Goal: Task Accomplishment & Management: Complete application form

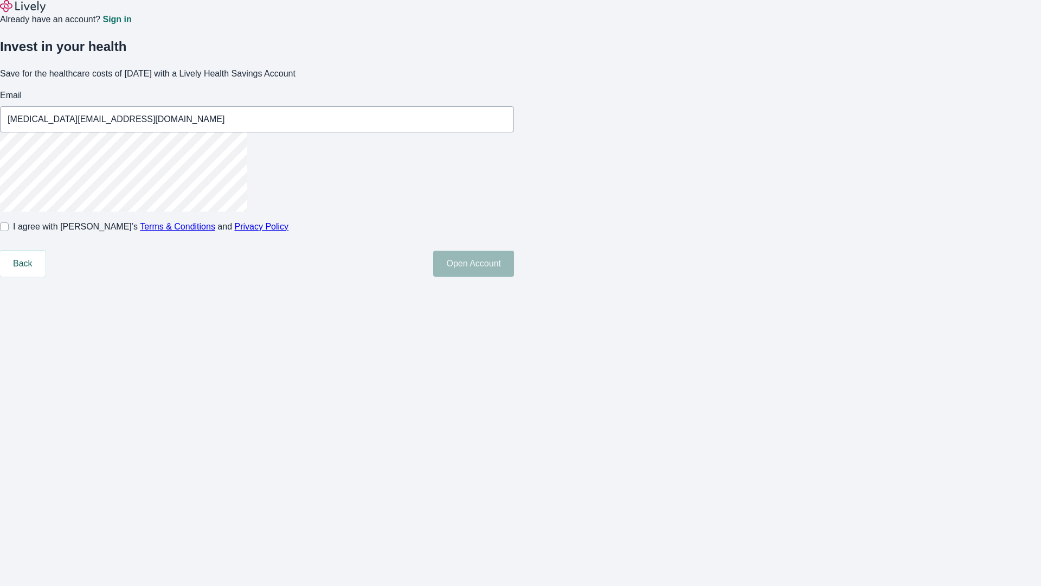
click at [9, 231] on input "I agree with Lively’s Terms & Conditions and Privacy Policy" at bounding box center [4, 226] width 9 height 9
checkbox input "true"
click at [514, 277] on button "Open Account" at bounding box center [473, 264] width 81 height 26
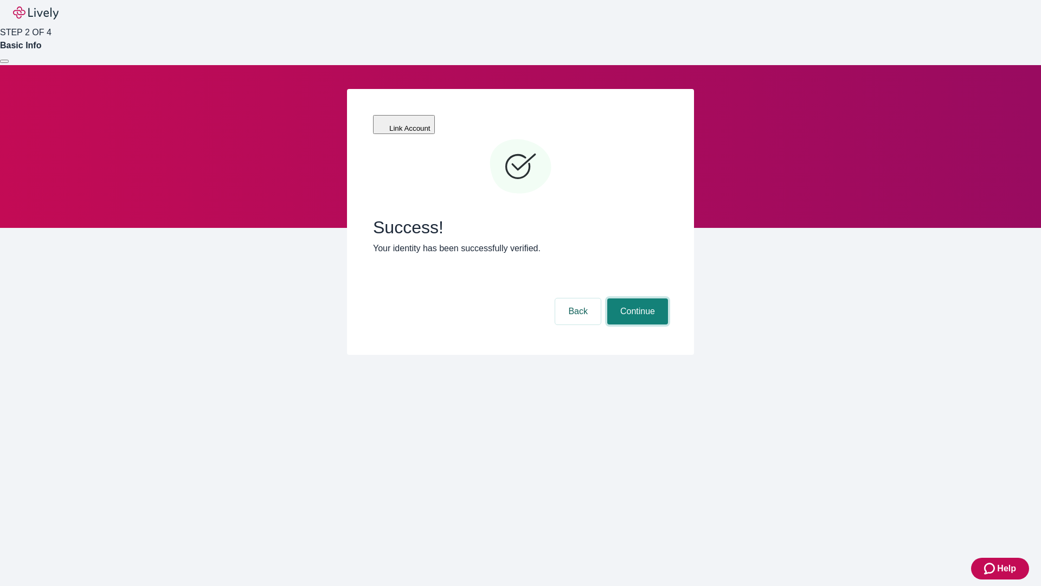
click at [636, 298] on button "Continue" at bounding box center [637, 311] width 61 height 26
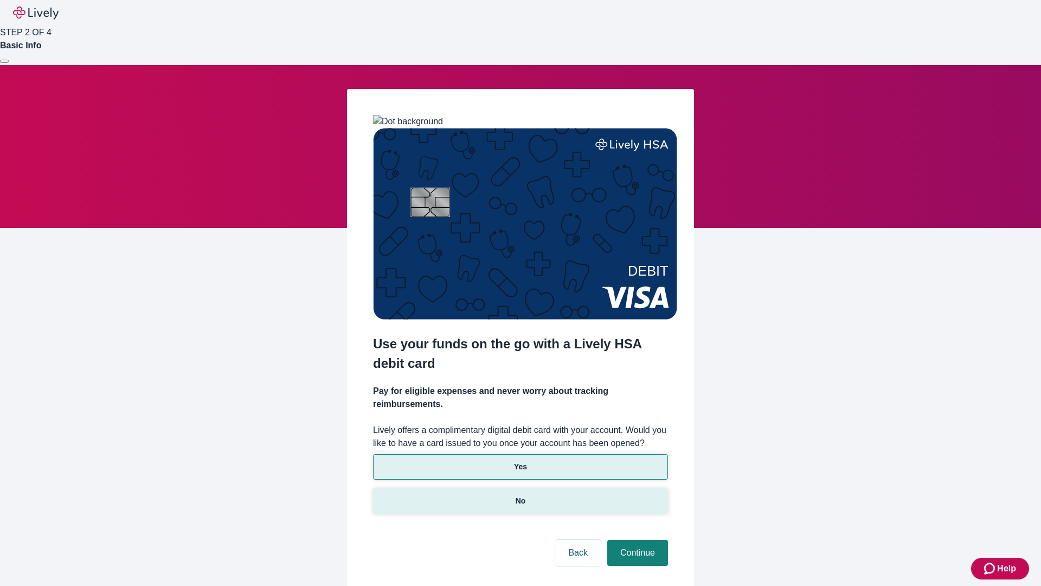
click at [520, 495] on p "No" at bounding box center [521, 500] width 10 height 11
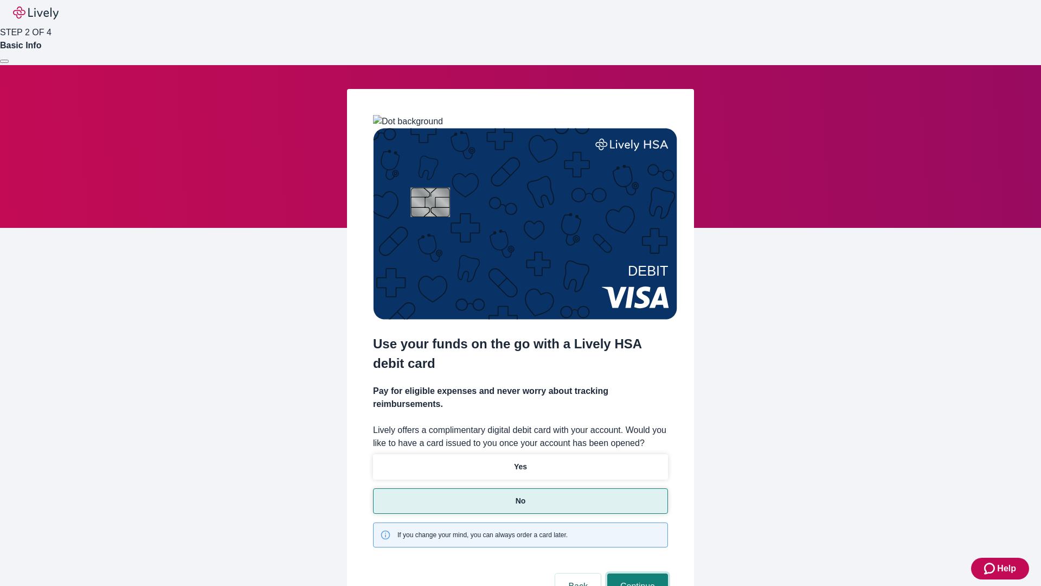
click at [636, 573] on button "Continue" at bounding box center [637, 586] width 61 height 26
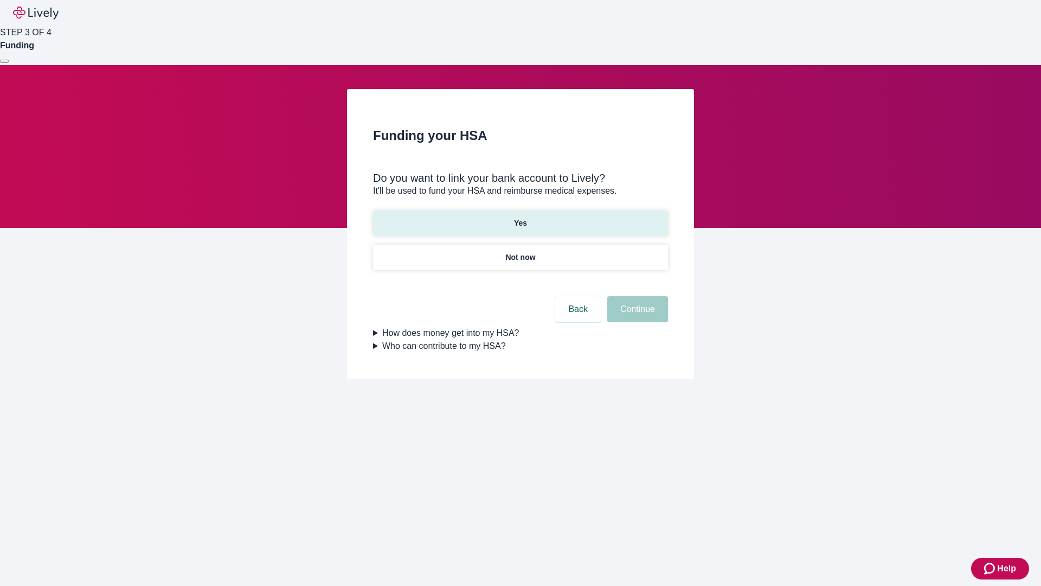
click at [520, 218] on p "Yes" at bounding box center [520, 223] width 13 height 11
click at [636, 296] on button "Continue" at bounding box center [637, 309] width 61 height 26
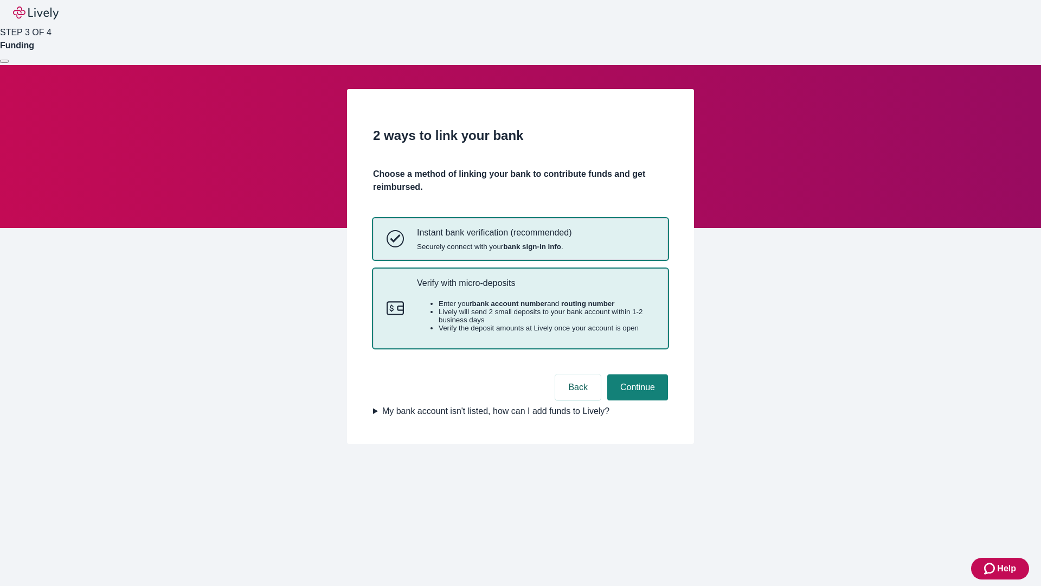
click at [535, 288] on p "Verify with micro-deposits" at bounding box center [536, 283] width 238 height 10
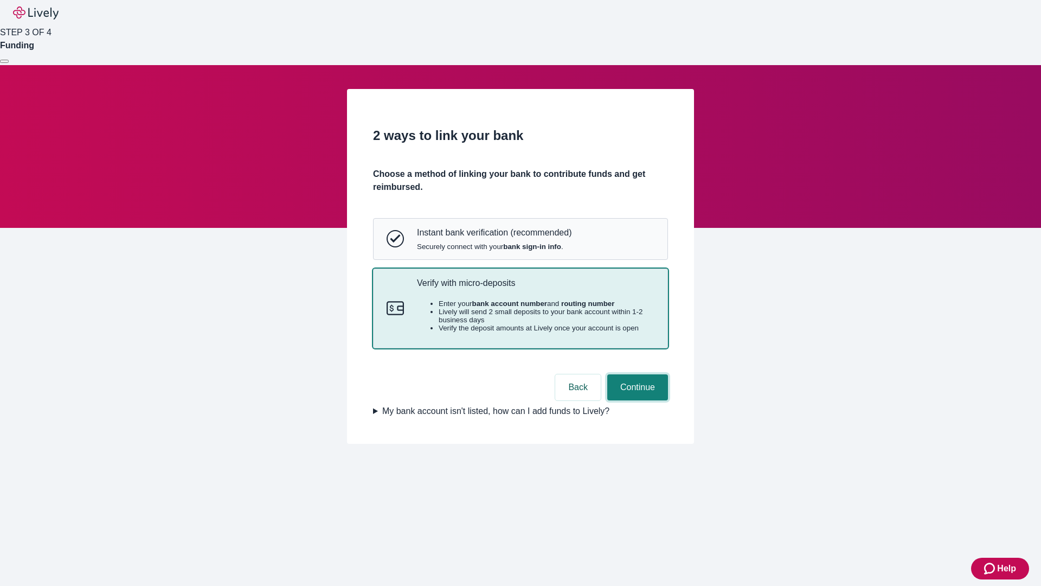
click at [636, 400] on button "Continue" at bounding box center [637, 387] width 61 height 26
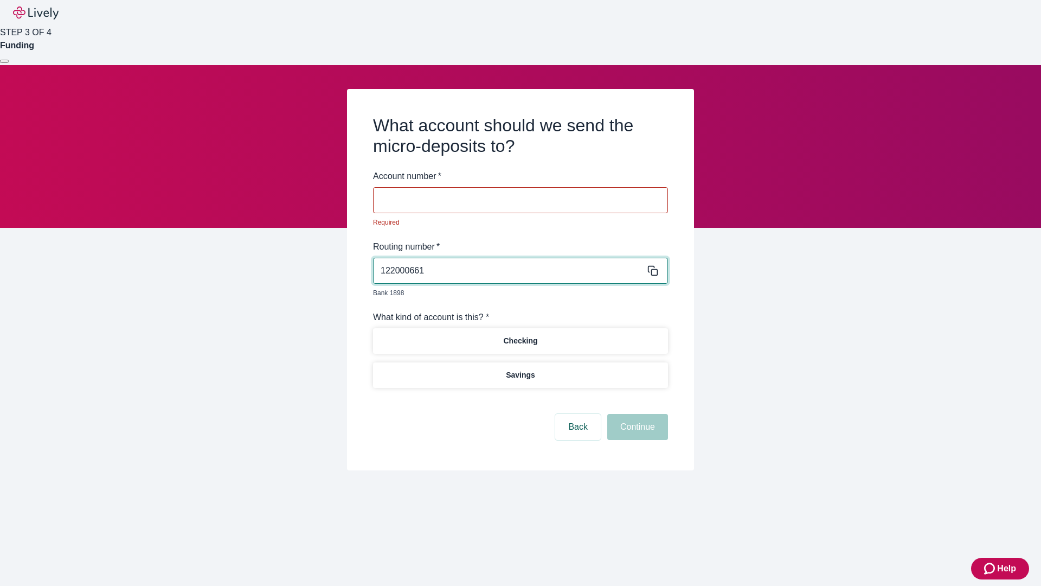
type input "122000661"
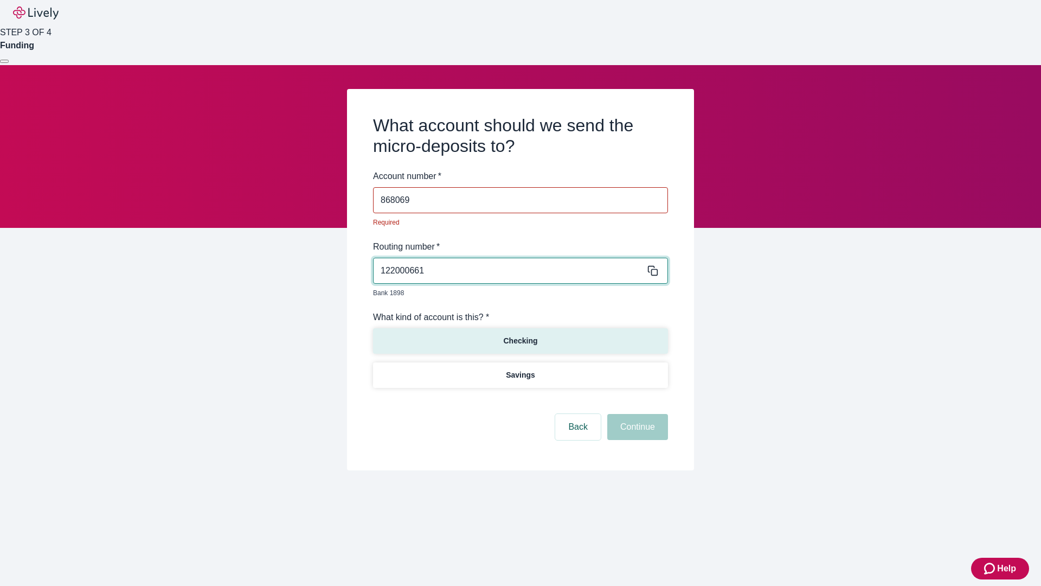
type input "868069"
click at [520, 335] on p "Checking" at bounding box center [520, 340] width 34 height 11
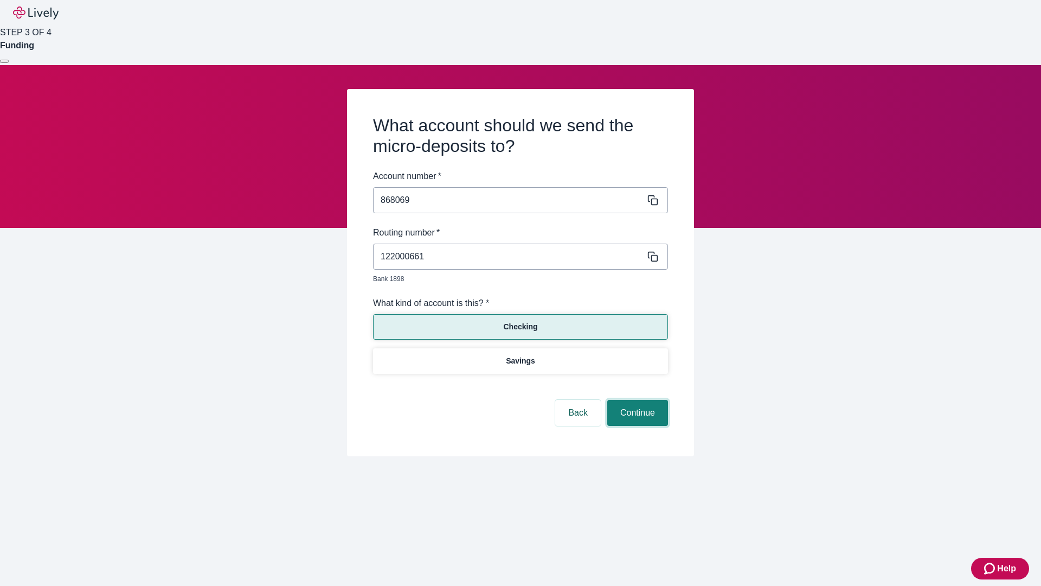
click at [636, 400] on button "Continue" at bounding box center [637, 413] width 61 height 26
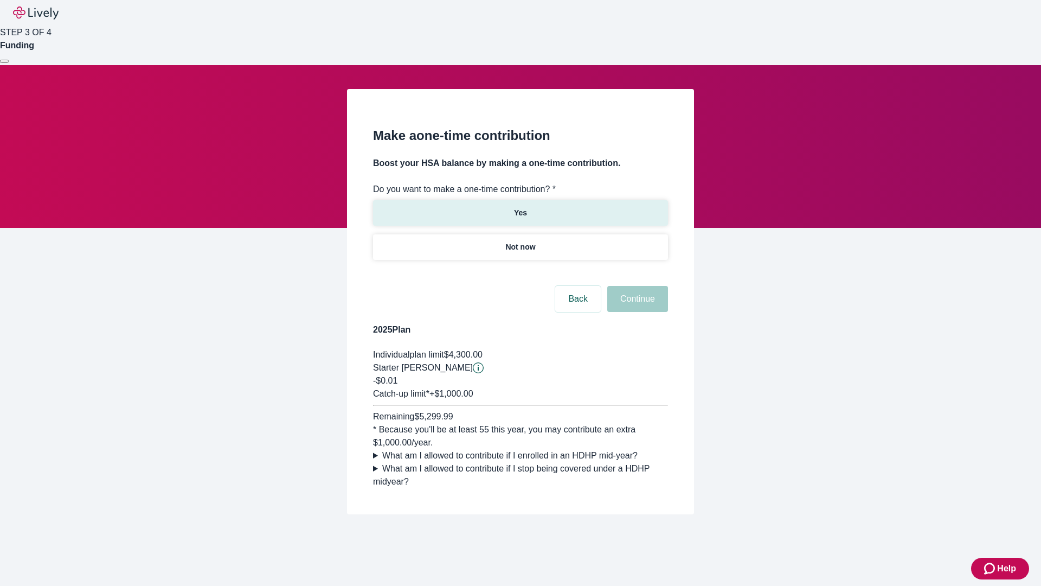
click at [520, 207] on p "Yes" at bounding box center [520, 212] width 13 height 11
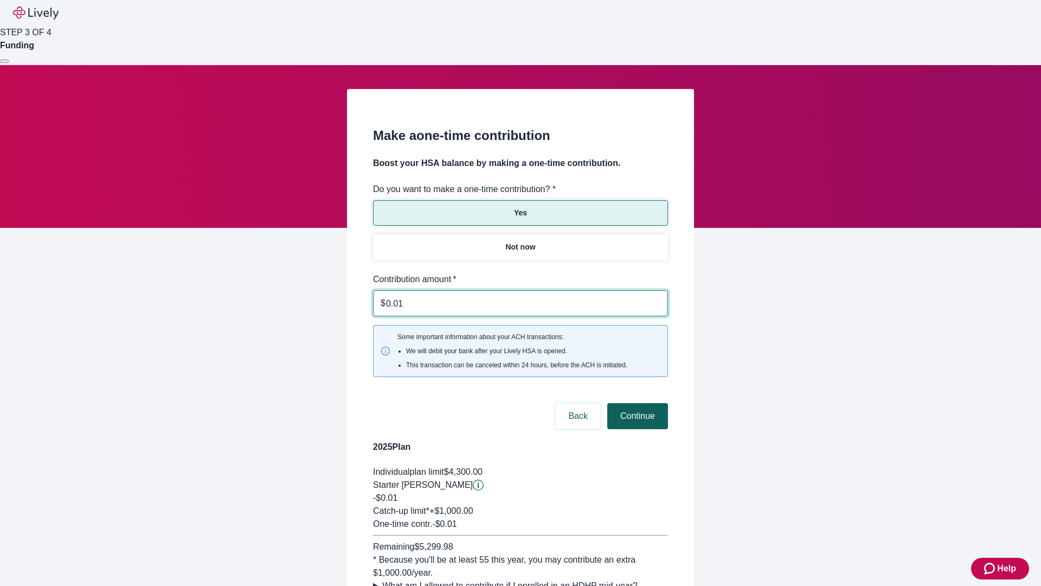
type input "0.01"
click at [636, 403] on button "Continue" at bounding box center [637, 416] width 61 height 26
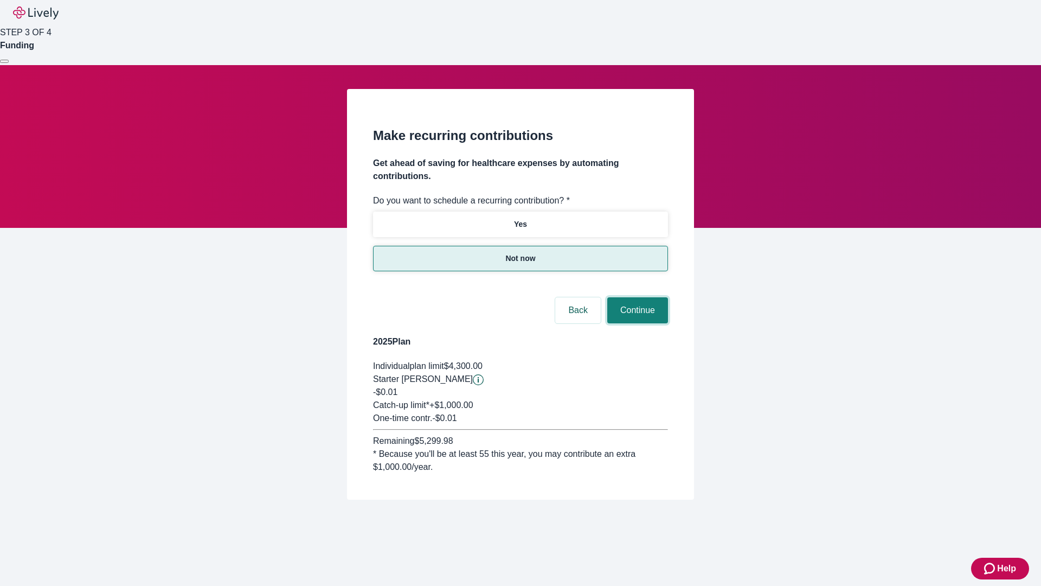
click at [636, 297] on button "Continue" at bounding box center [637, 310] width 61 height 26
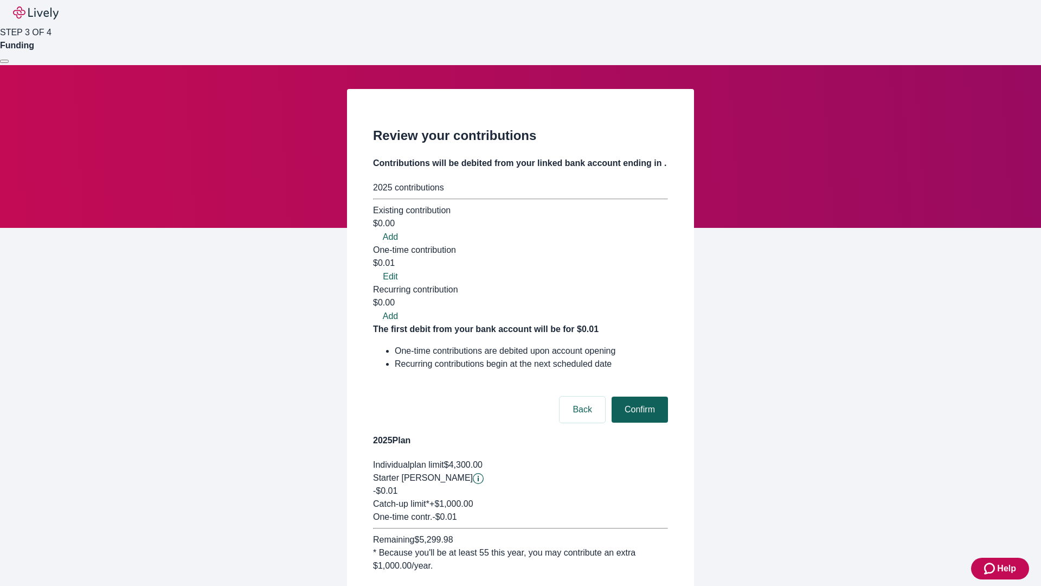
click at [638, 396] on button "Confirm" at bounding box center [640, 409] width 56 height 26
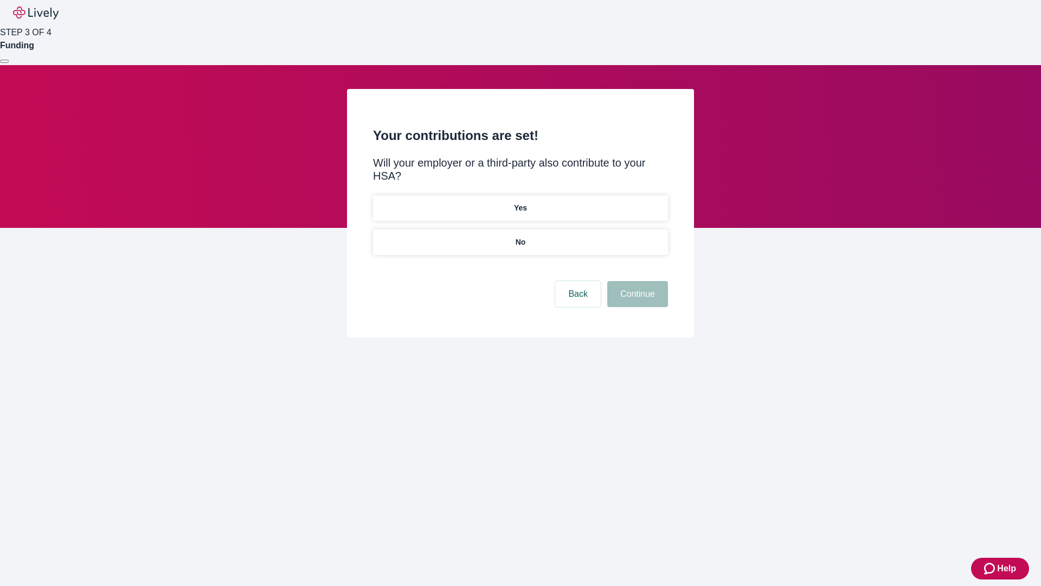
click at [520, 236] on p "No" at bounding box center [521, 241] width 10 height 11
click at [636, 281] on button "Continue" at bounding box center [637, 294] width 61 height 26
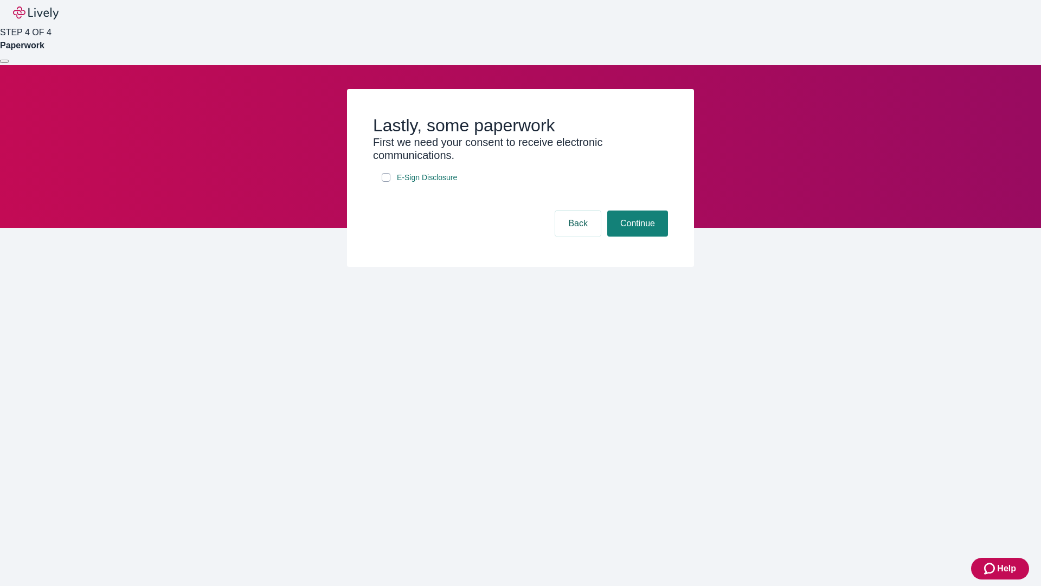
click at [386, 182] on input "E-Sign Disclosure" at bounding box center [386, 177] width 9 height 9
checkbox input "true"
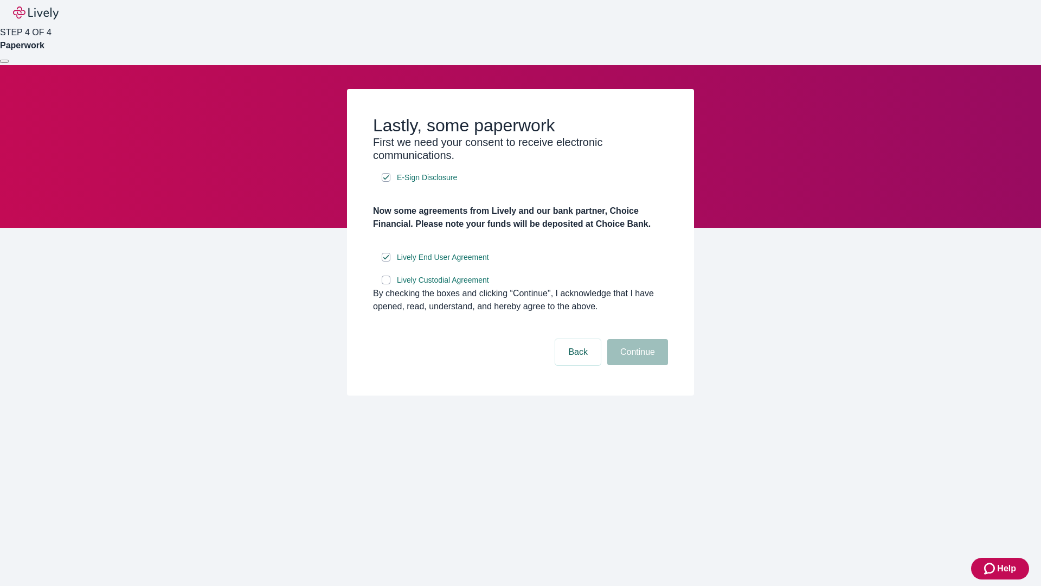
click at [386, 284] on input "Lively Custodial Agreement" at bounding box center [386, 280] width 9 height 9
checkbox input "true"
click at [636, 365] on button "Continue" at bounding box center [637, 352] width 61 height 26
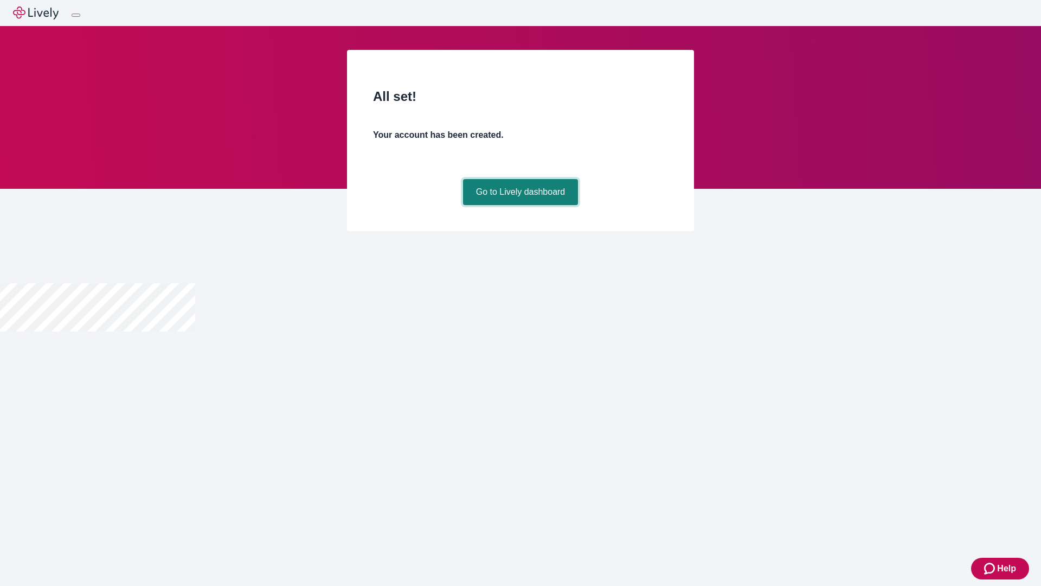
click at [520, 205] on link "Go to Lively dashboard" at bounding box center [521, 192] width 116 height 26
